Goal: Task Accomplishment & Management: Manage account settings

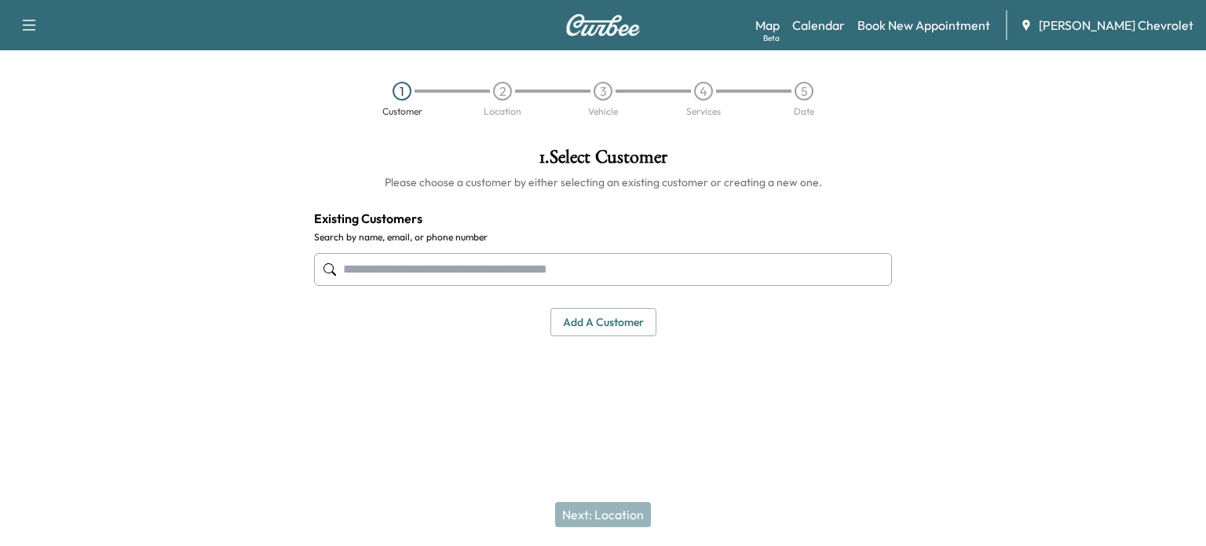
click at [27, 13] on button "button" at bounding box center [29, 25] width 33 height 25
click at [845, 22] on link "Calendar" at bounding box center [818, 25] width 53 height 19
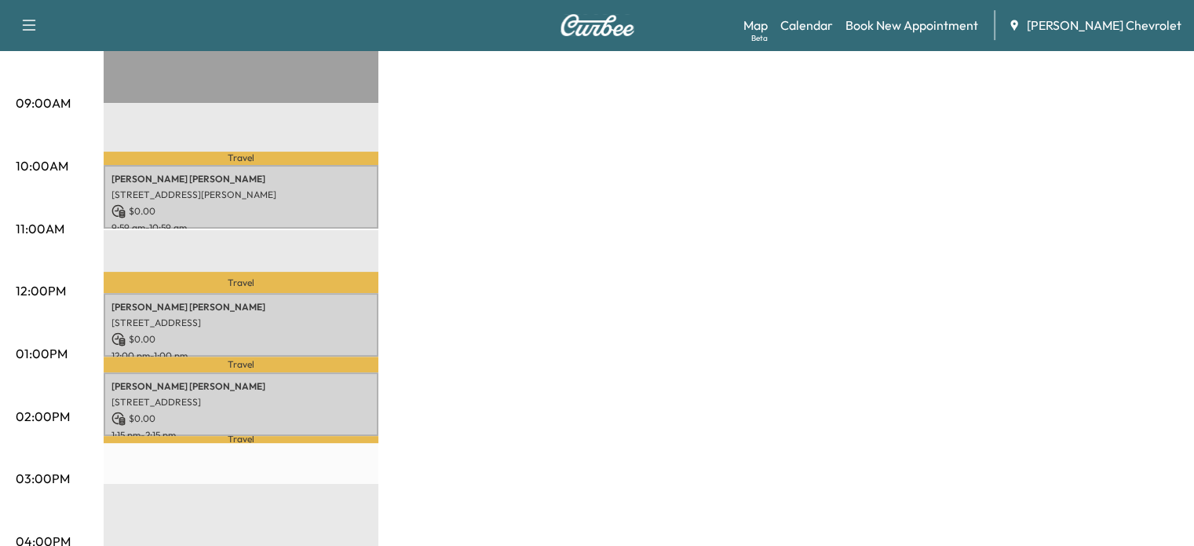
scroll to position [456, 0]
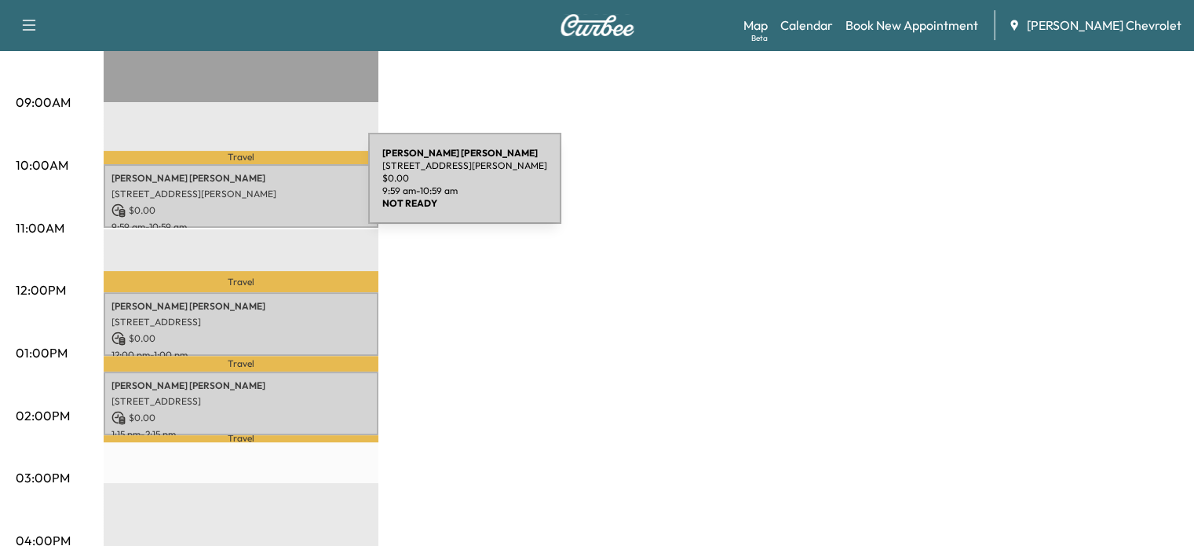
click at [250, 188] on p "[STREET_ADDRESS][PERSON_NAME]" at bounding box center [240, 194] width 259 height 13
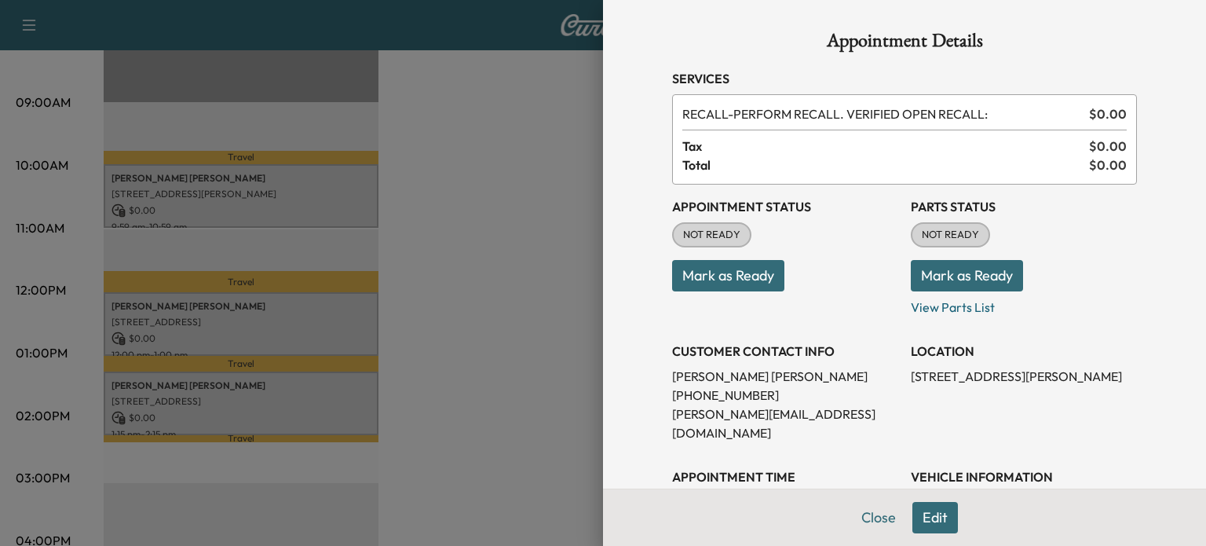
click at [688, 285] on button "Mark as Ready" at bounding box center [728, 275] width 112 height 31
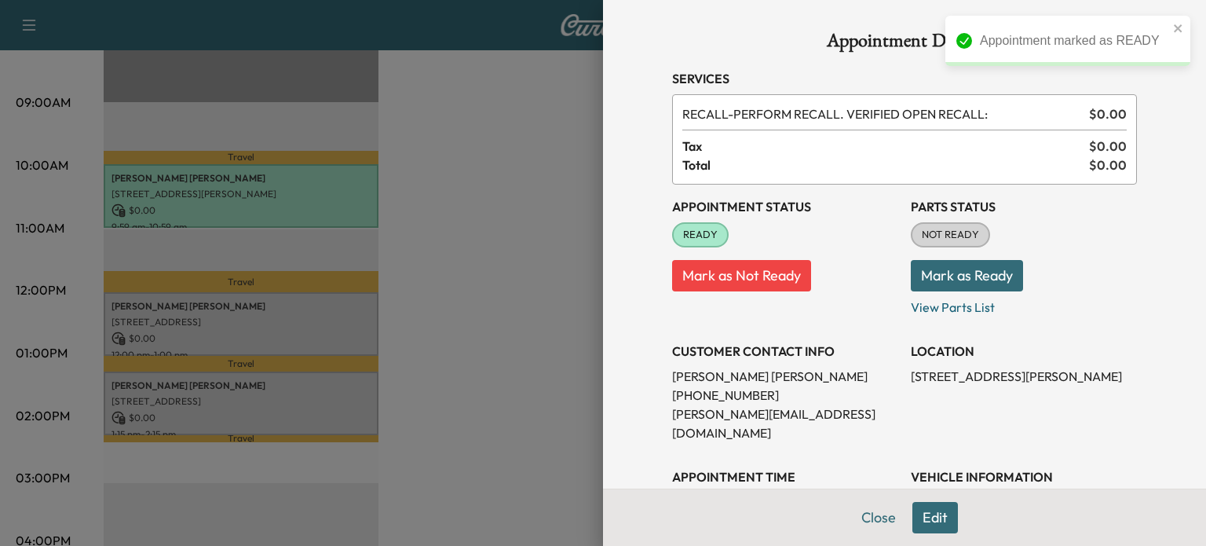
click at [957, 274] on button "Mark as Ready" at bounding box center [967, 275] width 112 height 31
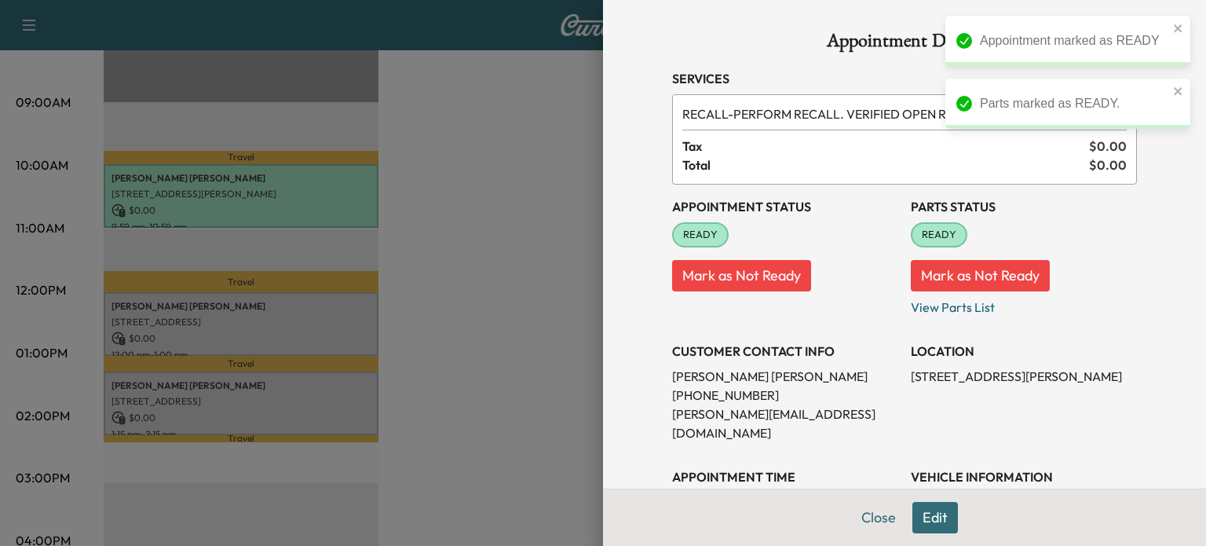
click at [305, 338] on div at bounding box center [603, 273] width 1206 height 546
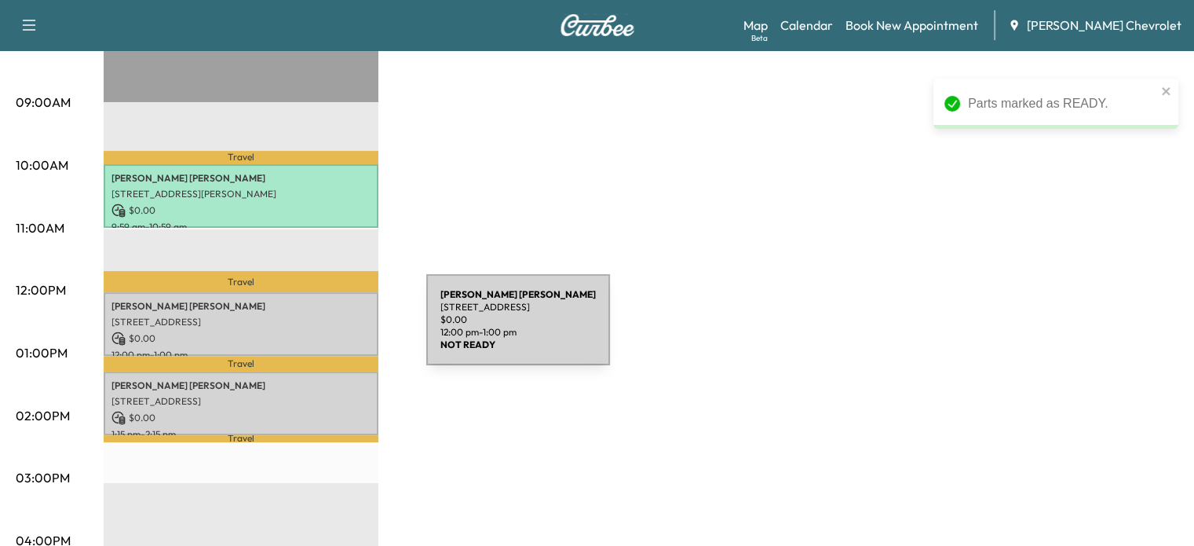
click at [308, 331] on p "$ 0.00" at bounding box center [240, 338] width 259 height 14
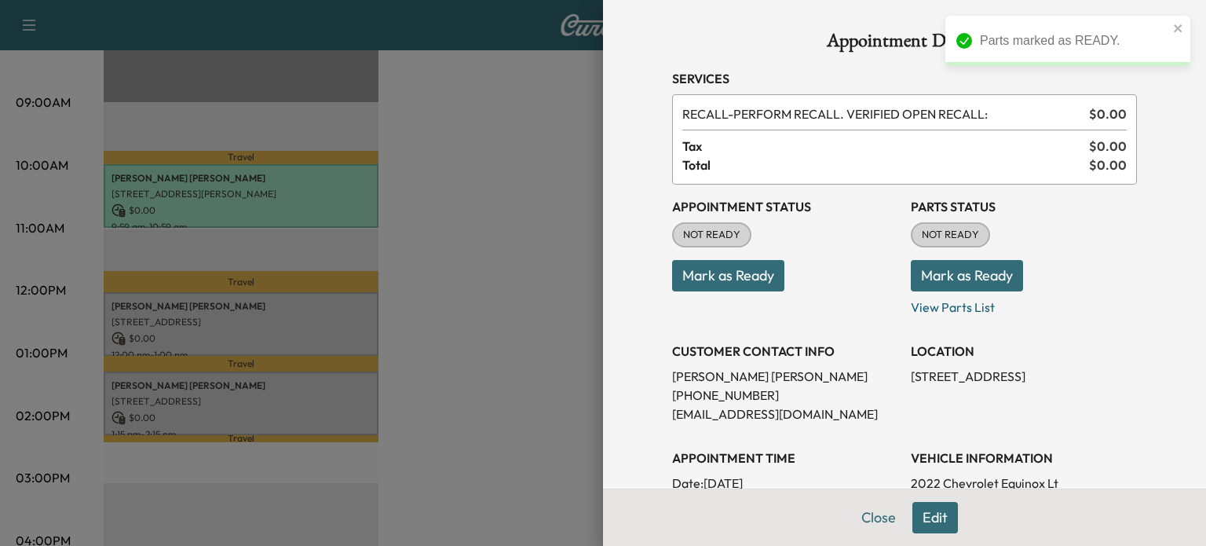
click at [707, 277] on button "Mark as Ready" at bounding box center [728, 275] width 112 height 31
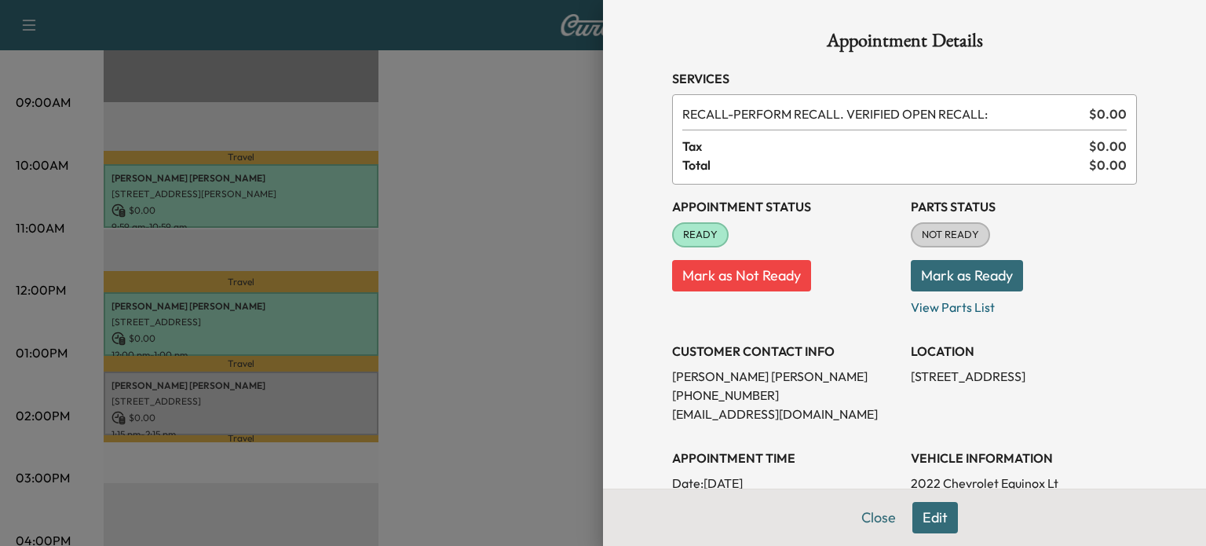
click at [994, 273] on button "Mark as Ready" at bounding box center [967, 275] width 112 height 31
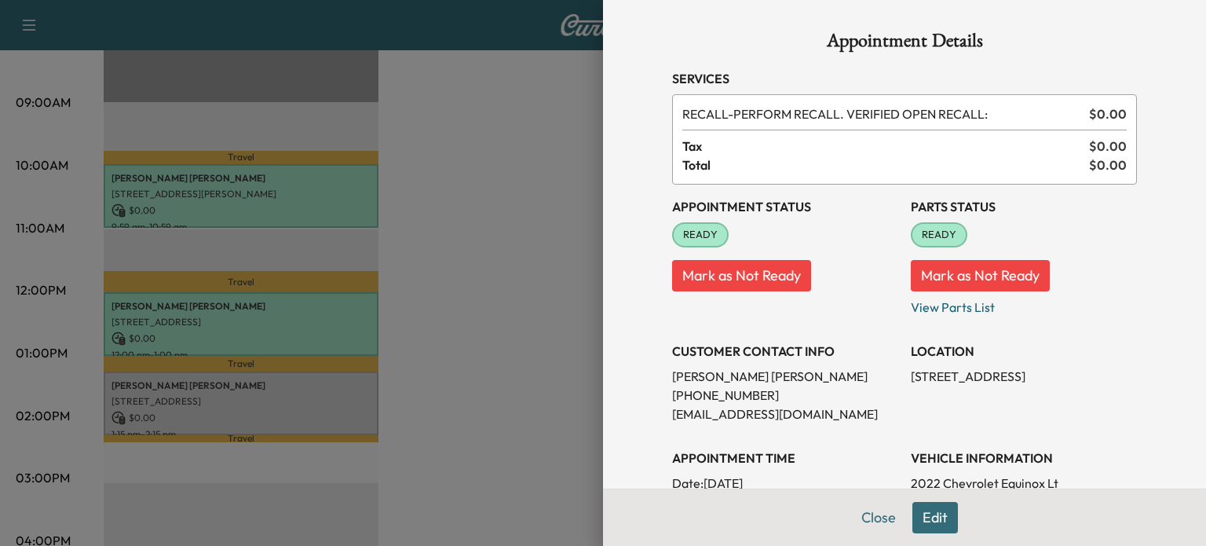
click at [527, 316] on div at bounding box center [603, 273] width 1206 height 546
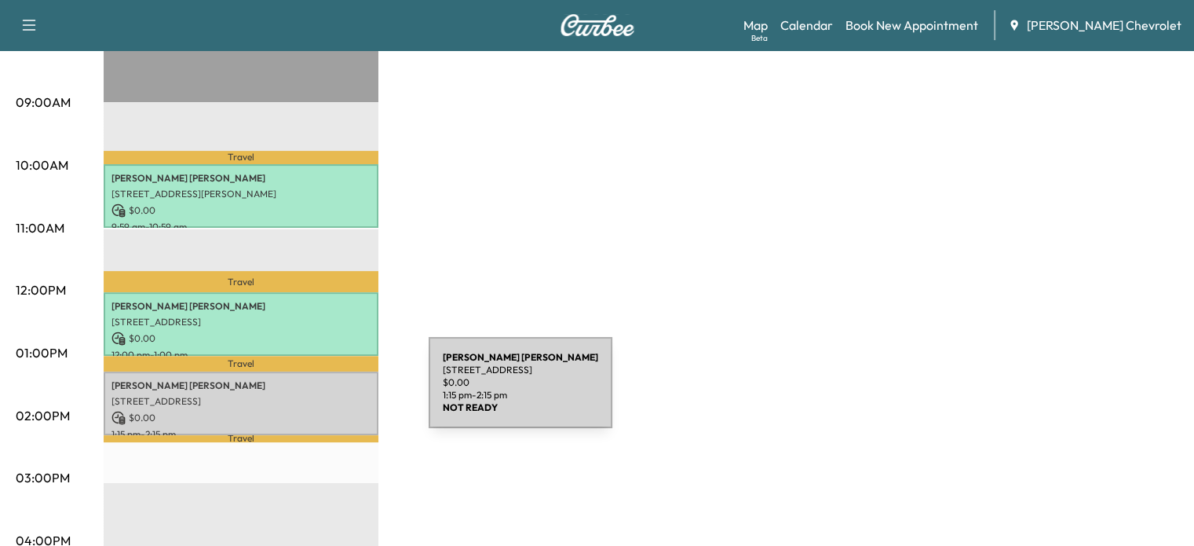
click at [311, 395] on p "[STREET_ADDRESS]" at bounding box center [240, 401] width 259 height 13
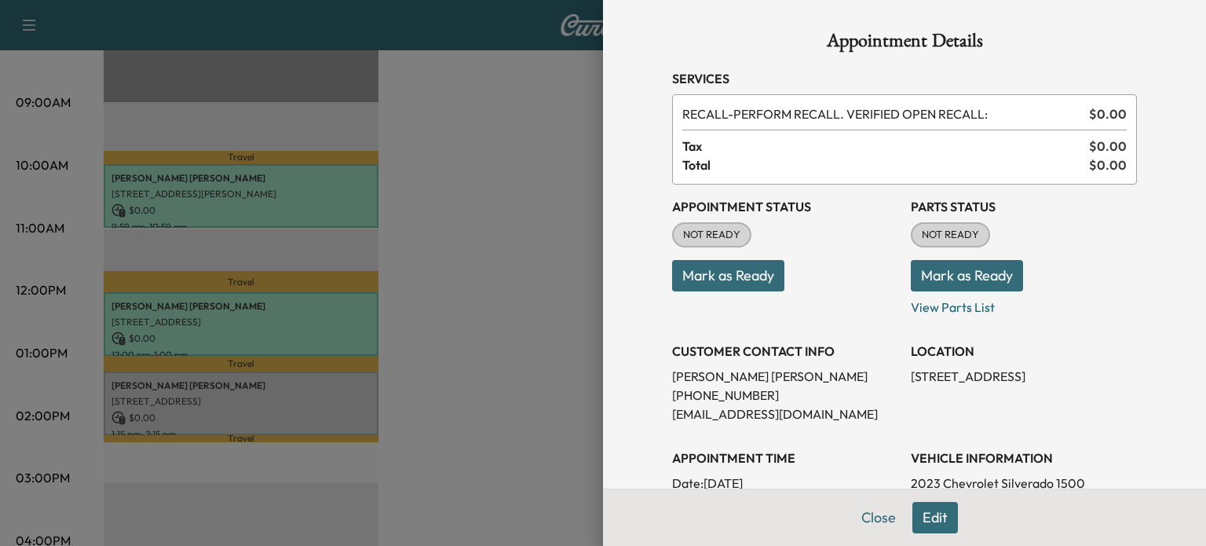
click at [722, 270] on button "Mark as Ready" at bounding box center [728, 275] width 112 height 31
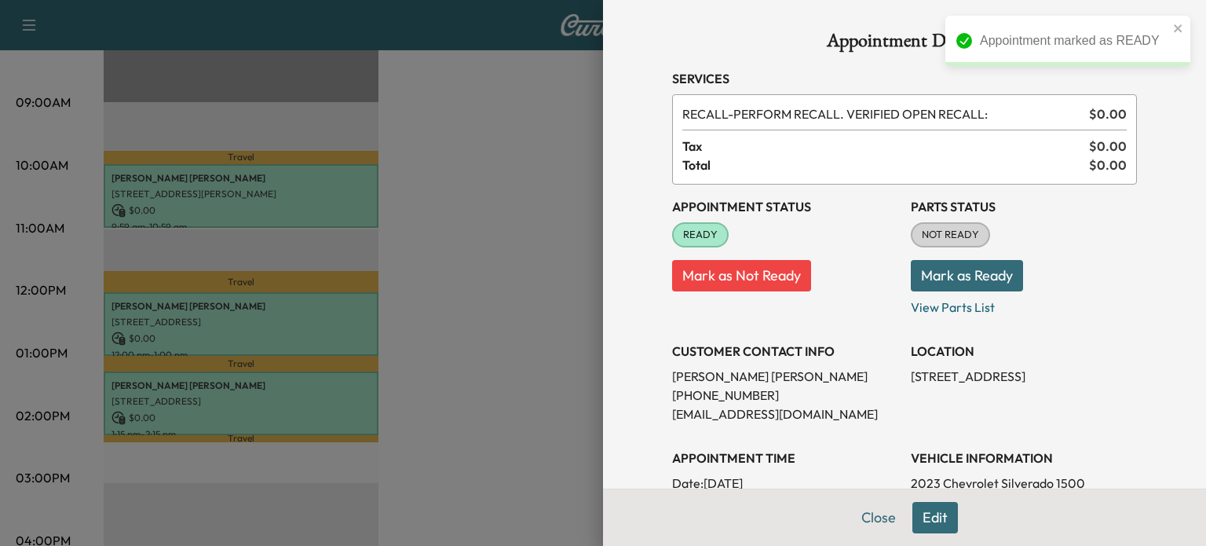
click at [936, 269] on button "Mark as Ready" at bounding box center [967, 275] width 112 height 31
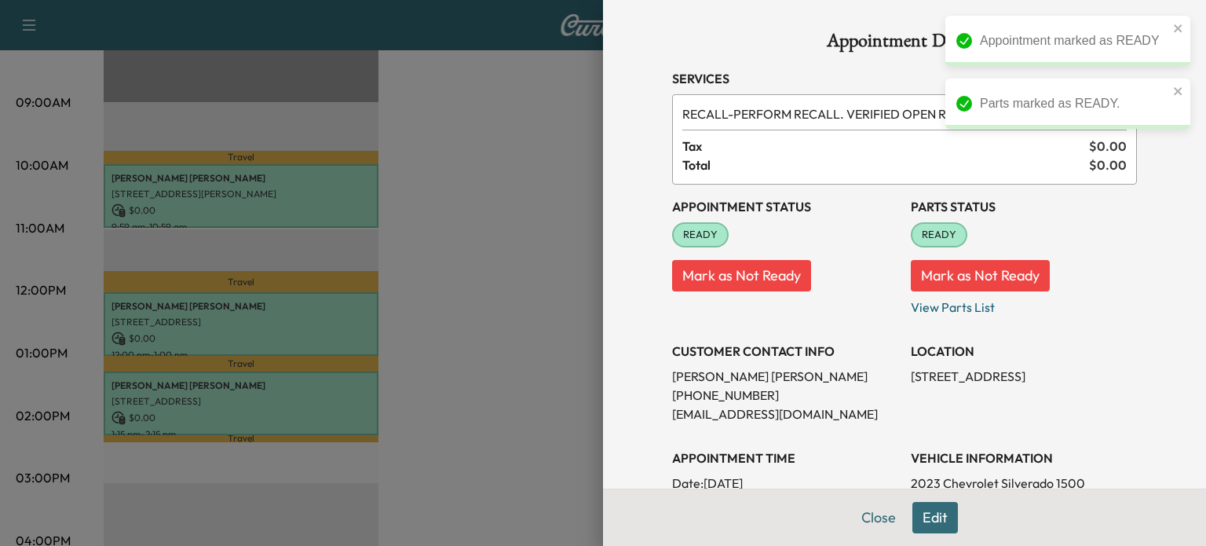
click at [513, 329] on div at bounding box center [603, 273] width 1206 height 546
